Goal: Information Seeking & Learning: Learn about a topic

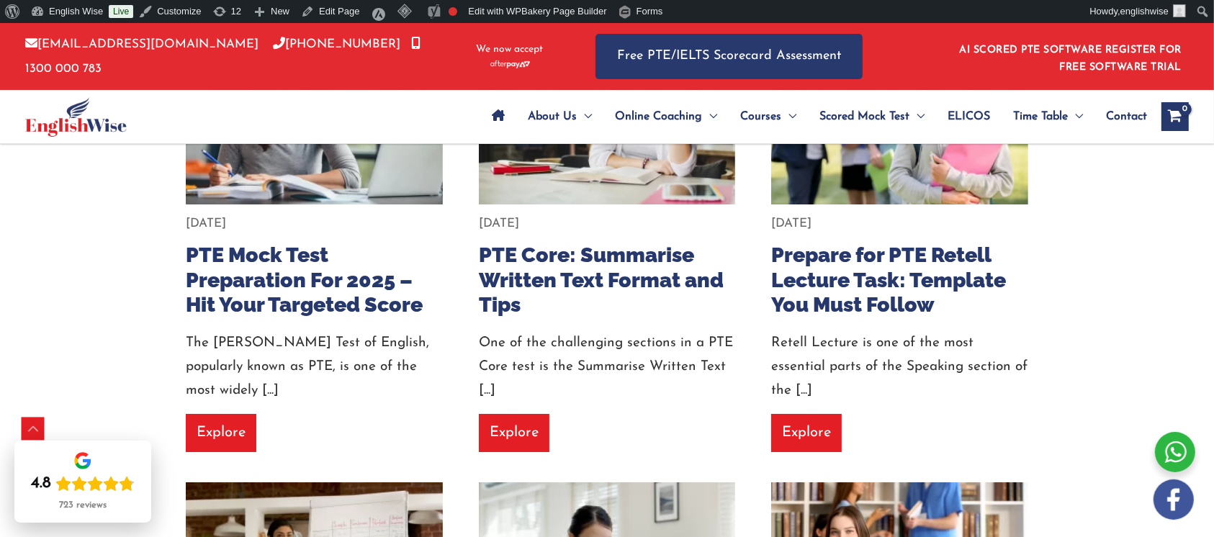
scroll to position [4990, 0]
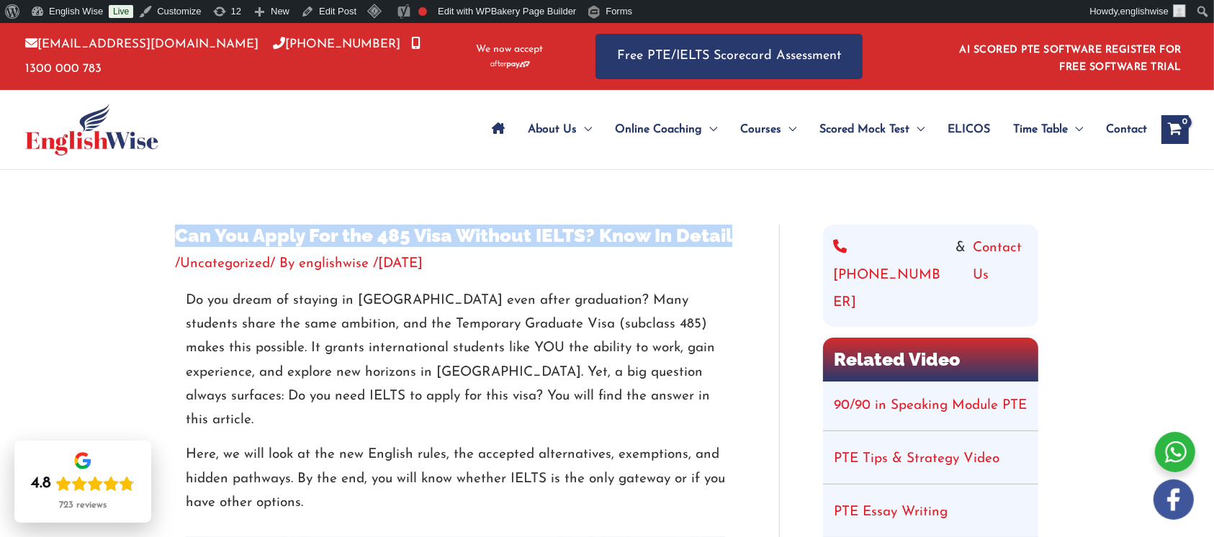
drag, startPoint x: 746, startPoint y: 227, endPoint x: 153, endPoint y: 233, distance: 593.9
copy h1 "Can You Apply For the 485 Visa Without IELTS? Know In Detail"
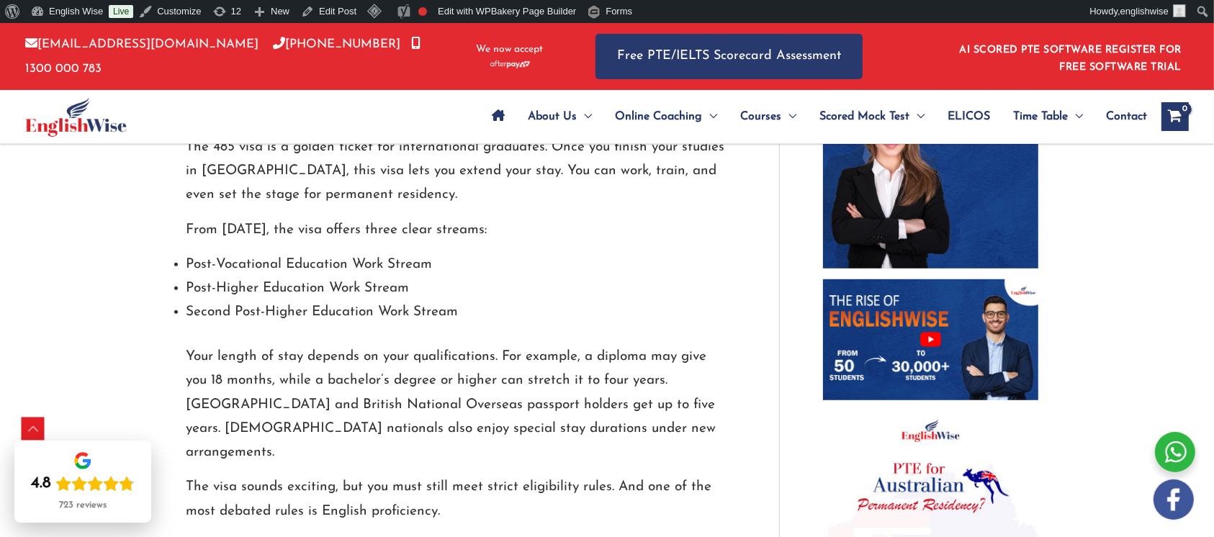
scroll to position [622, 0]
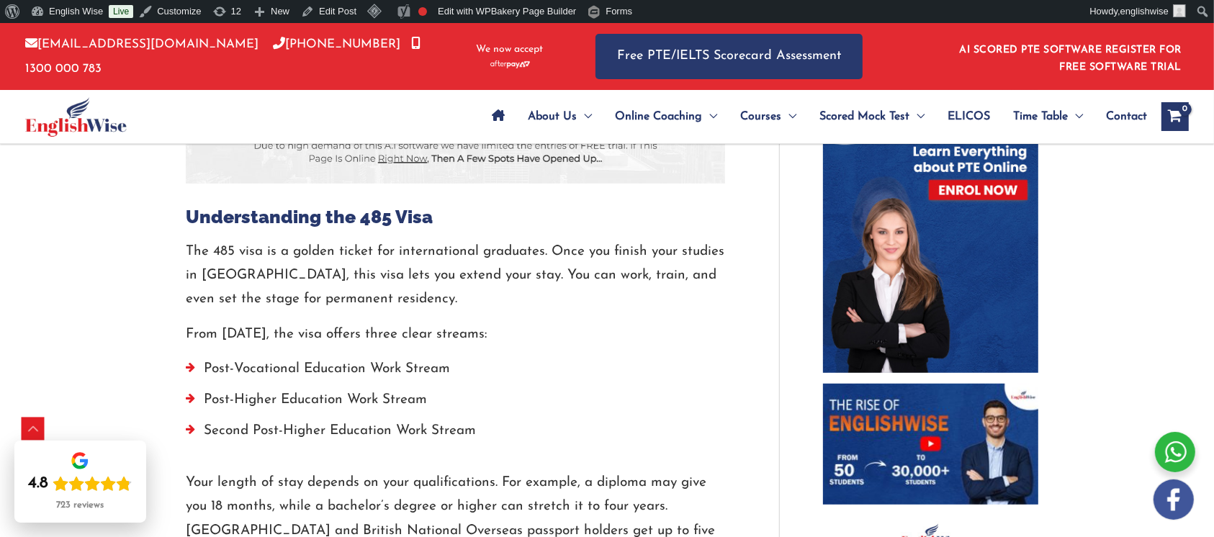
scroll to position [1006, 0]
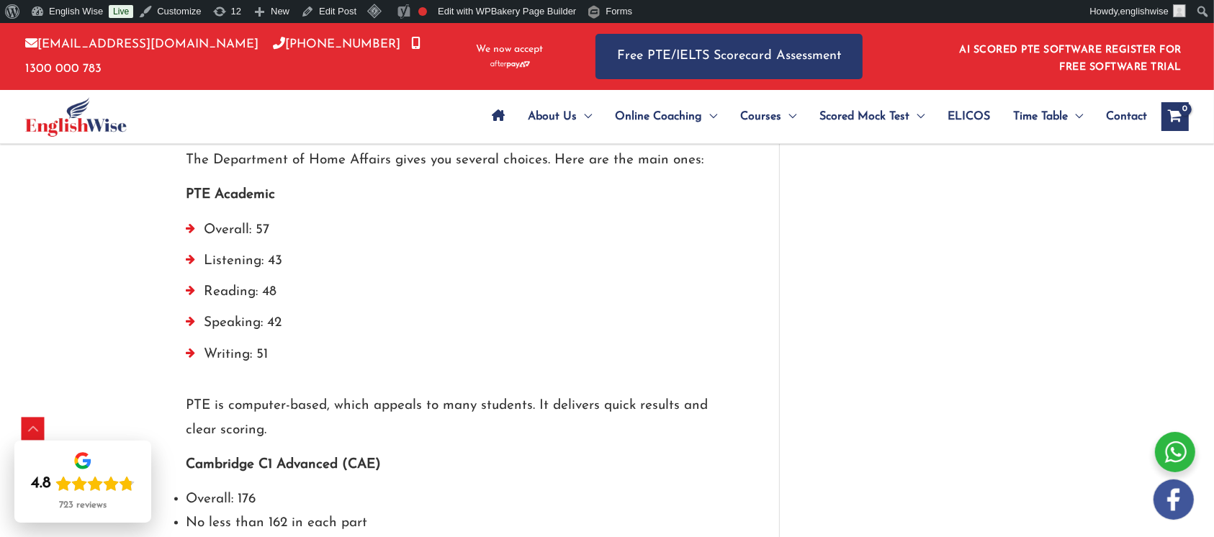
scroll to position [2054, 0]
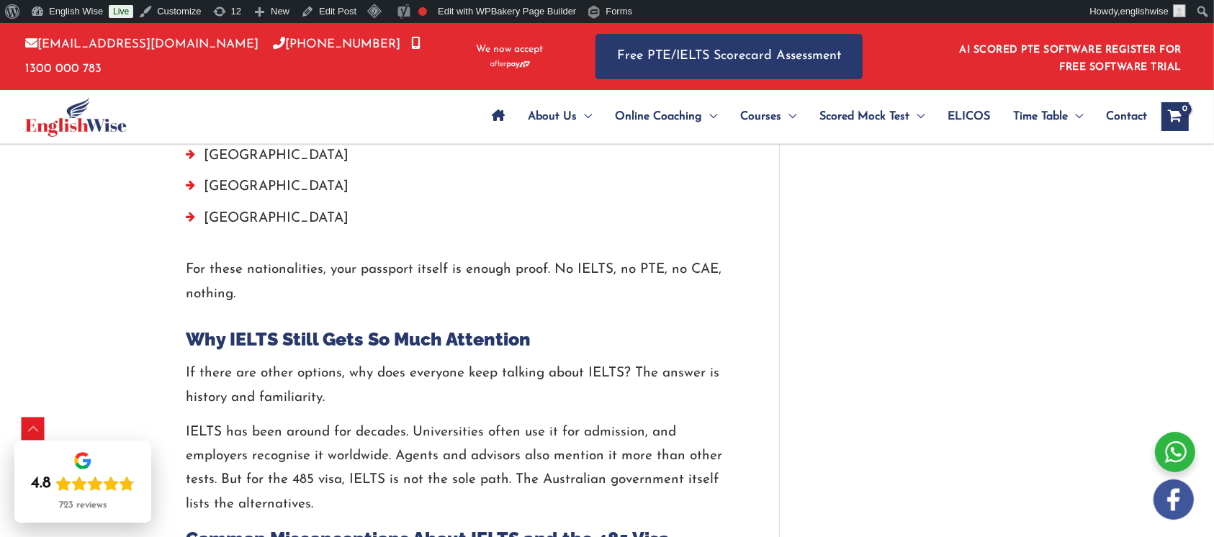
scroll to position [3107, 0]
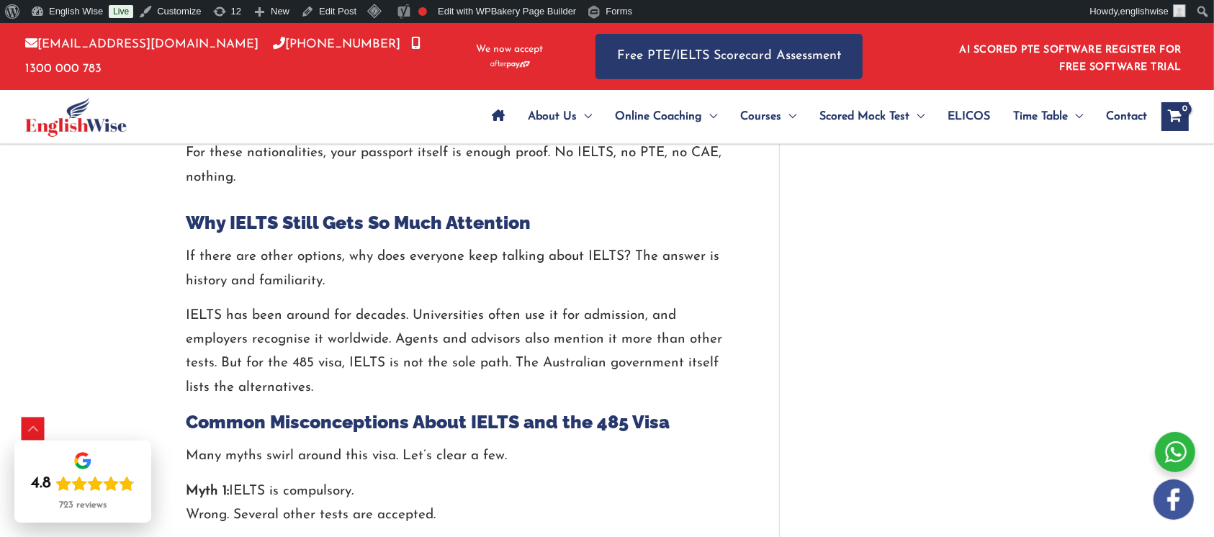
click at [723, 479] on p "Myth 1: IELTS is compulsory. Wrong. Several other tests are accepted." at bounding box center [455, 503] width 539 height 48
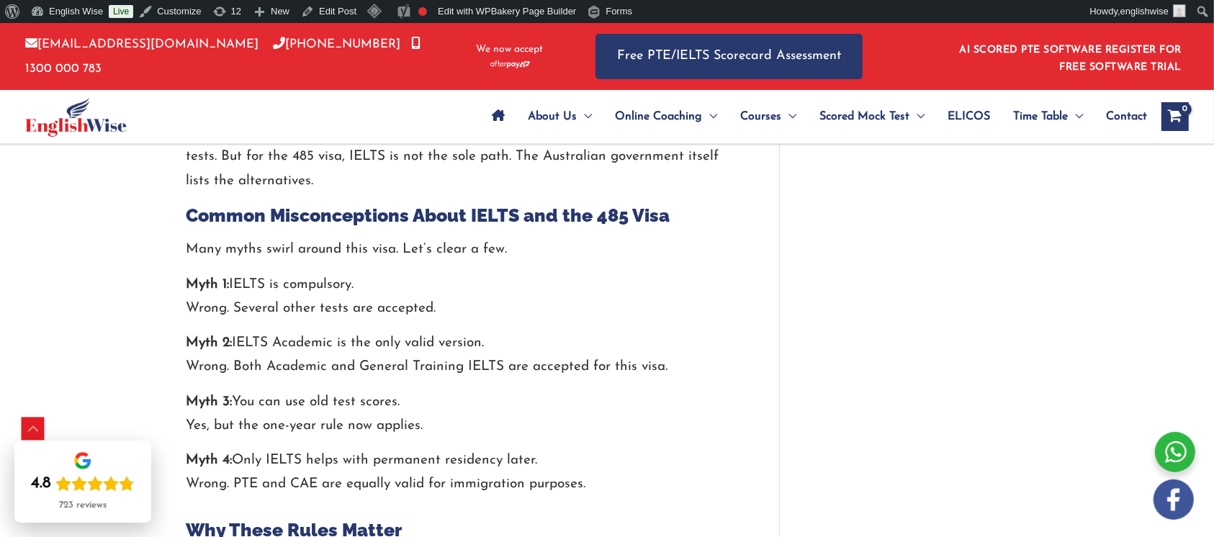
scroll to position [3203, 0]
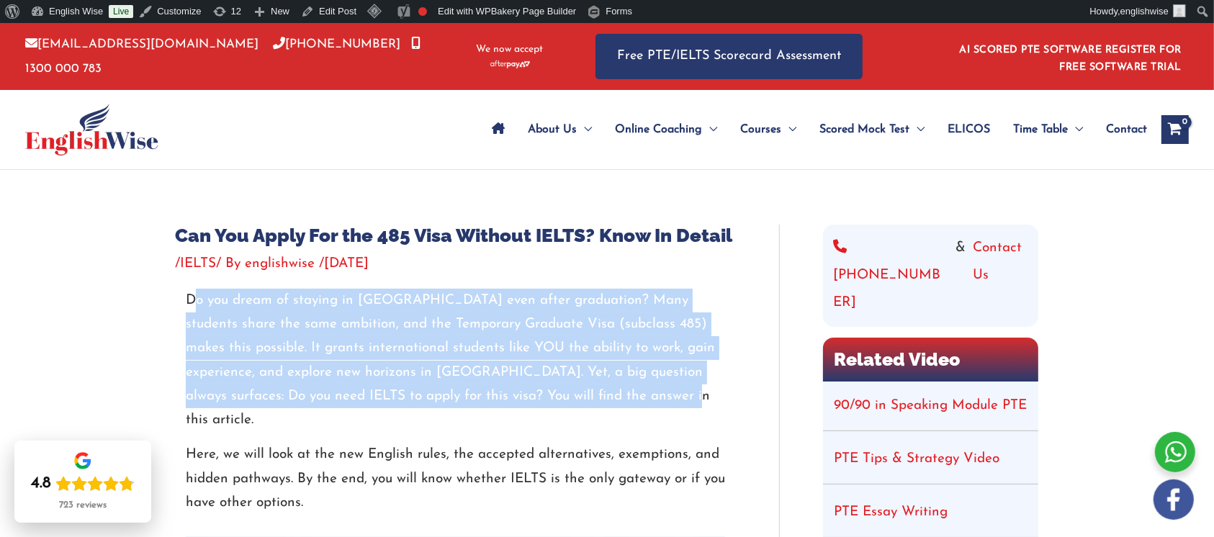
drag, startPoint x: 547, startPoint y: 395, endPoint x: 163, endPoint y: 304, distance: 394.4
copy p "Do you dream of staying in [GEOGRAPHIC_DATA] even after graduation? Many studen…"
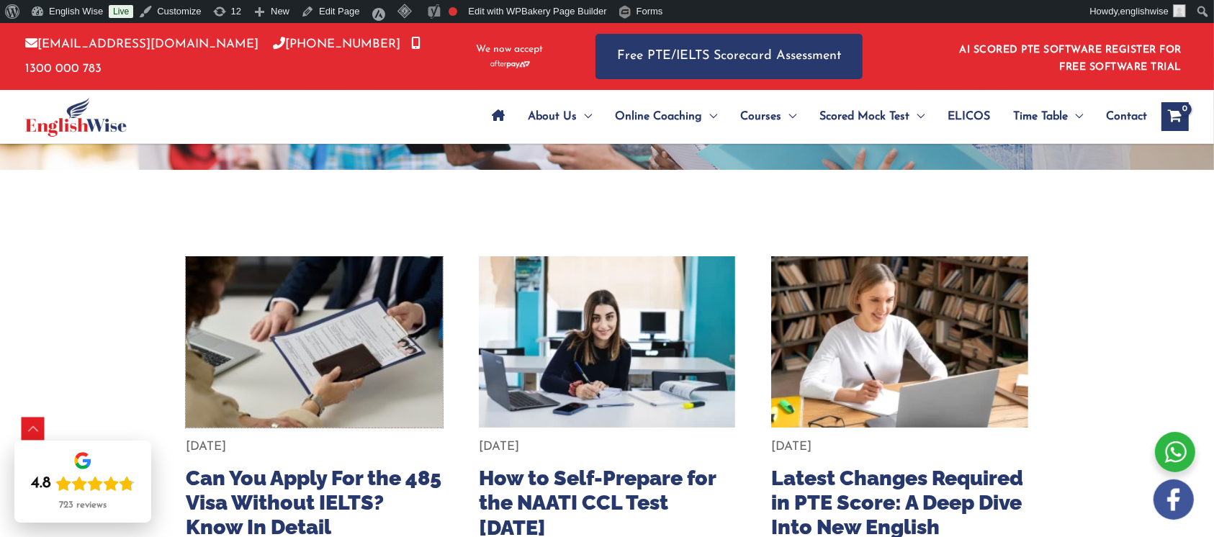
scroll to position [288, 0]
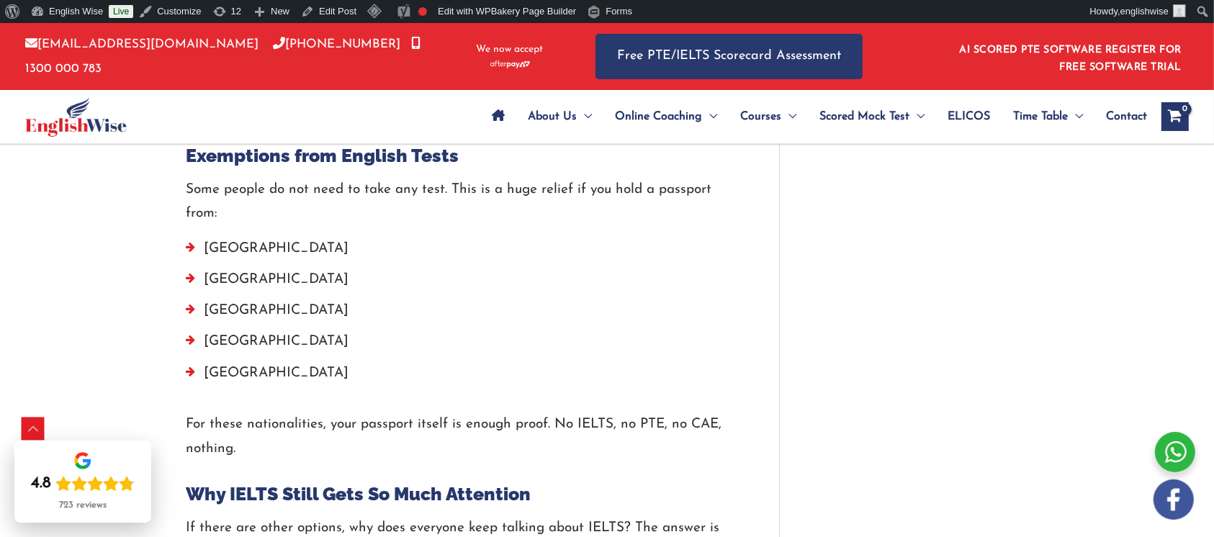
scroll to position [3169, 0]
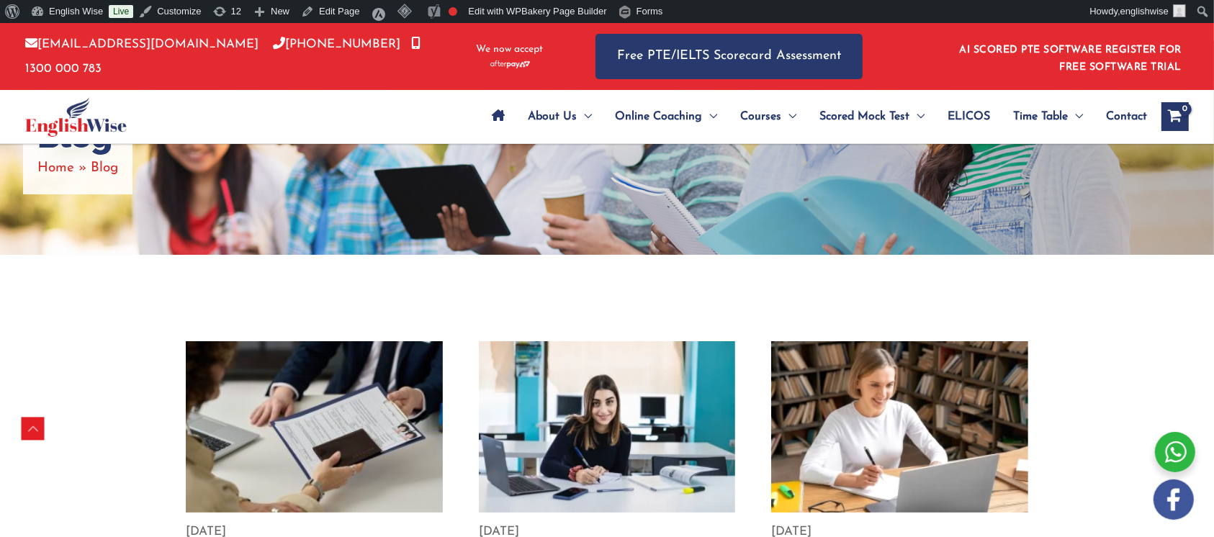
scroll to position [288, 0]
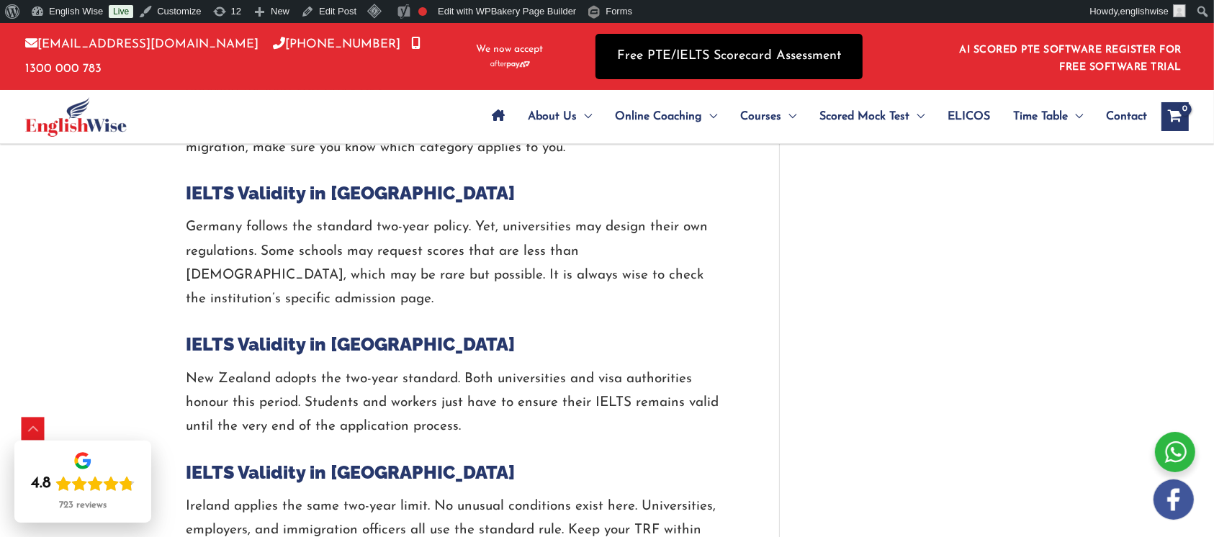
scroll to position [2417, 0]
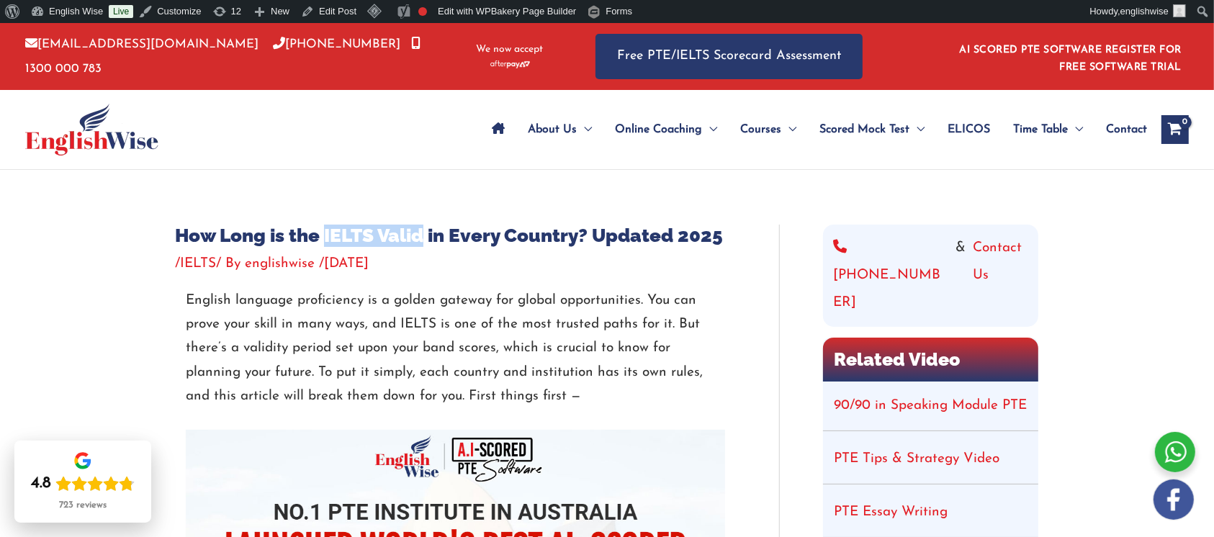
drag, startPoint x: 424, startPoint y: 239, endPoint x: 325, endPoint y: 240, distance: 98.6
click at [325, 240] on h1 "How Long is the IELTS Valid in Every Country? Updated 2025" at bounding box center [455, 236] width 561 height 22
copy h1 "IELTS Valid"
click at [340, 243] on h1 "How Long is the IELTS Valid in Every Country? Updated 2025" at bounding box center [455, 236] width 561 height 22
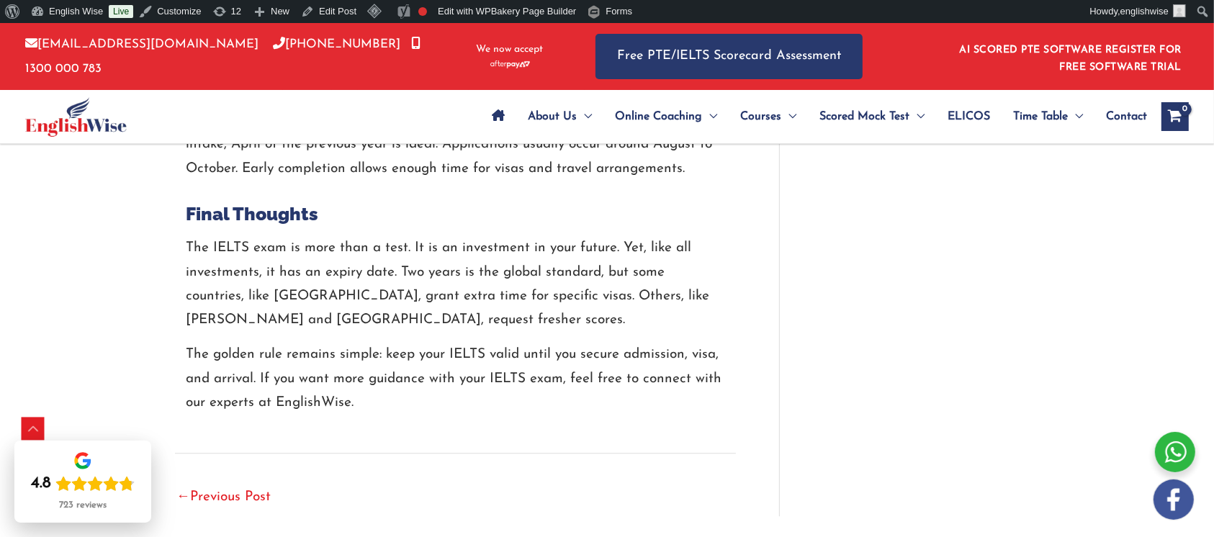
scroll to position [3359, 0]
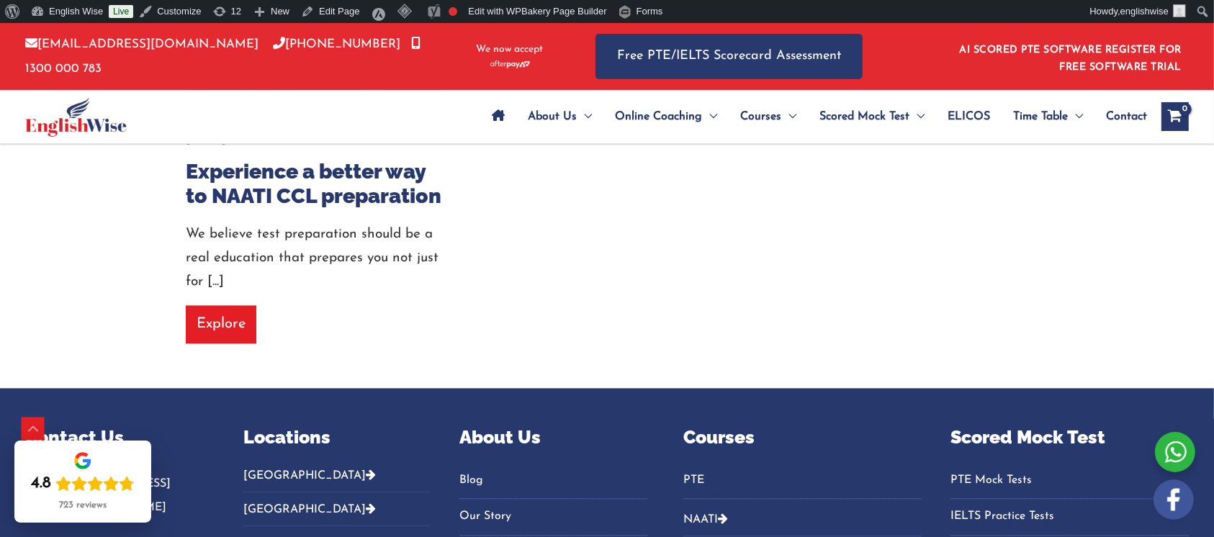
scroll to position [25113, 0]
